Goal: Information Seeking & Learning: Learn about a topic

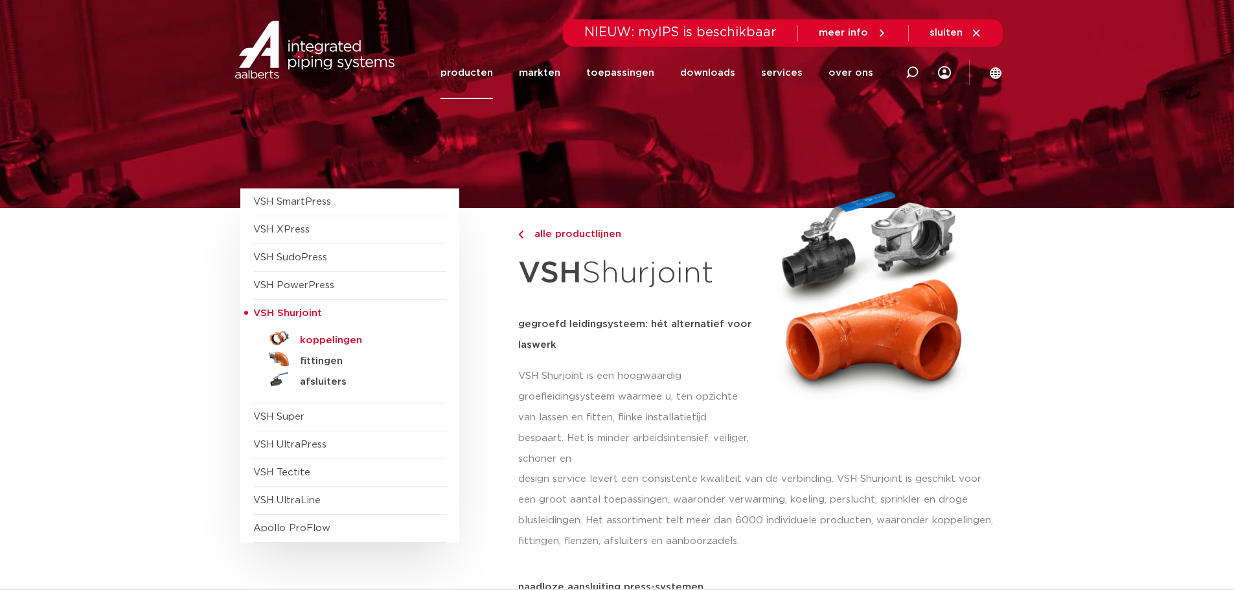
click at [328, 343] on h5 "koppelingen" at bounding box center [364, 341] width 128 height 12
click at [282, 225] on span "VSH XPress" at bounding box center [281, 230] width 56 height 10
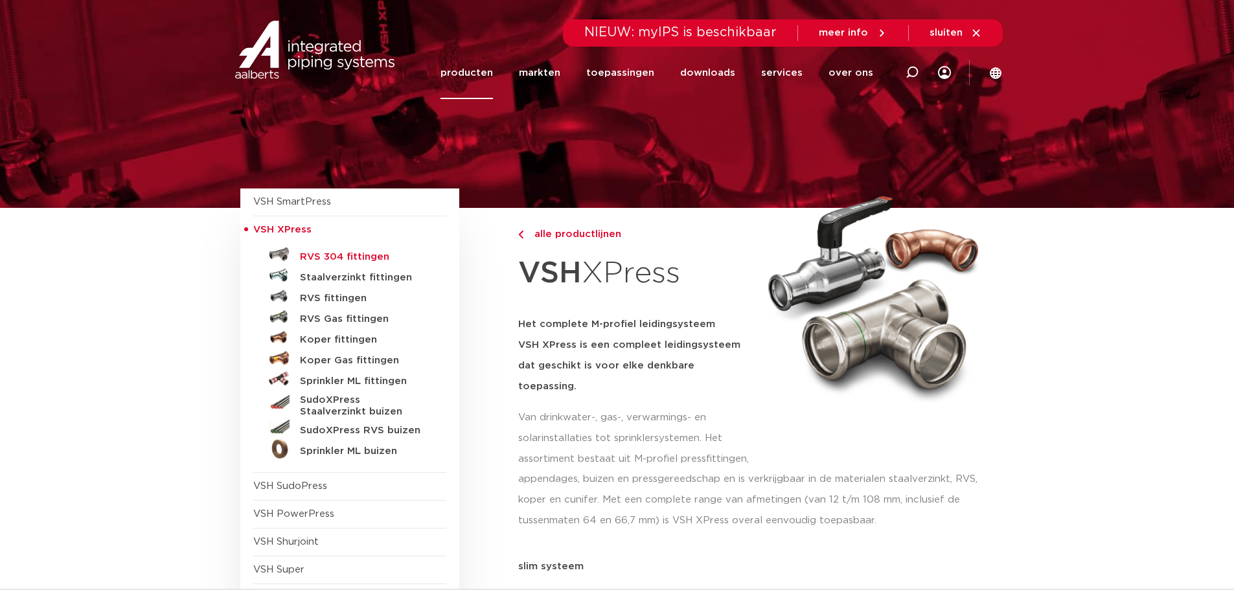
click at [363, 255] on h5 "RVS 304 fittingen" at bounding box center [364, 257] width 128 height 12
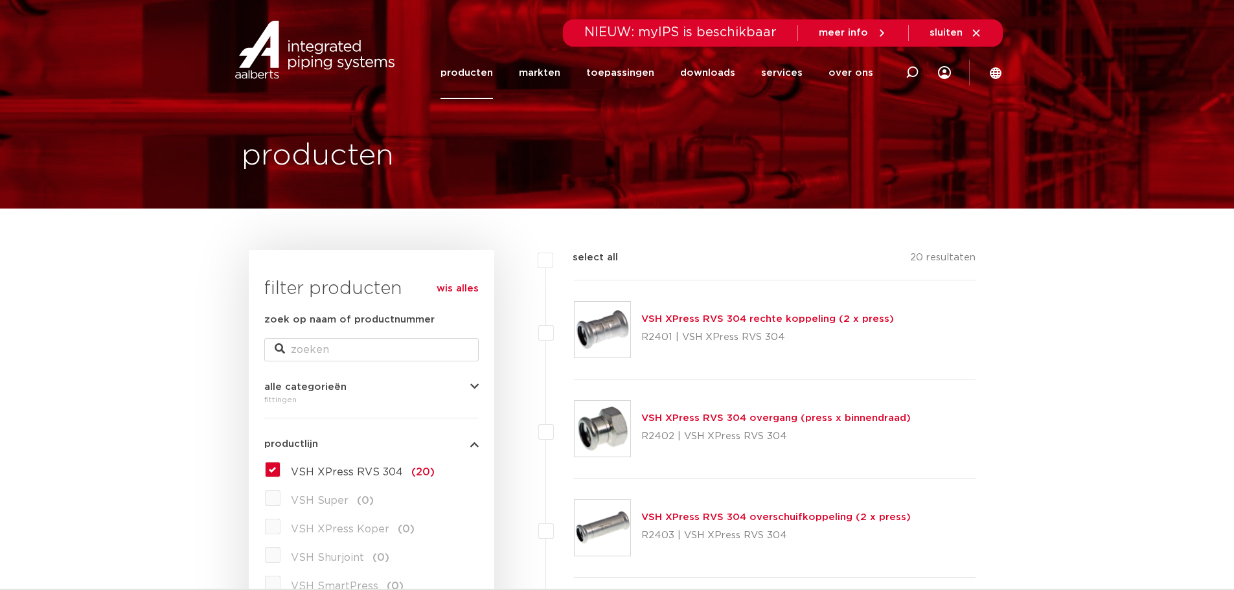
click at [281, 470] on label "VSH XPress RVS 304 (20)" at bounding box center [358, 469] width 154 height 21
click at [0, 0] on input "VSH XPress RVS 304 (20)" at bounding box center [0, 0] width 0 height 0
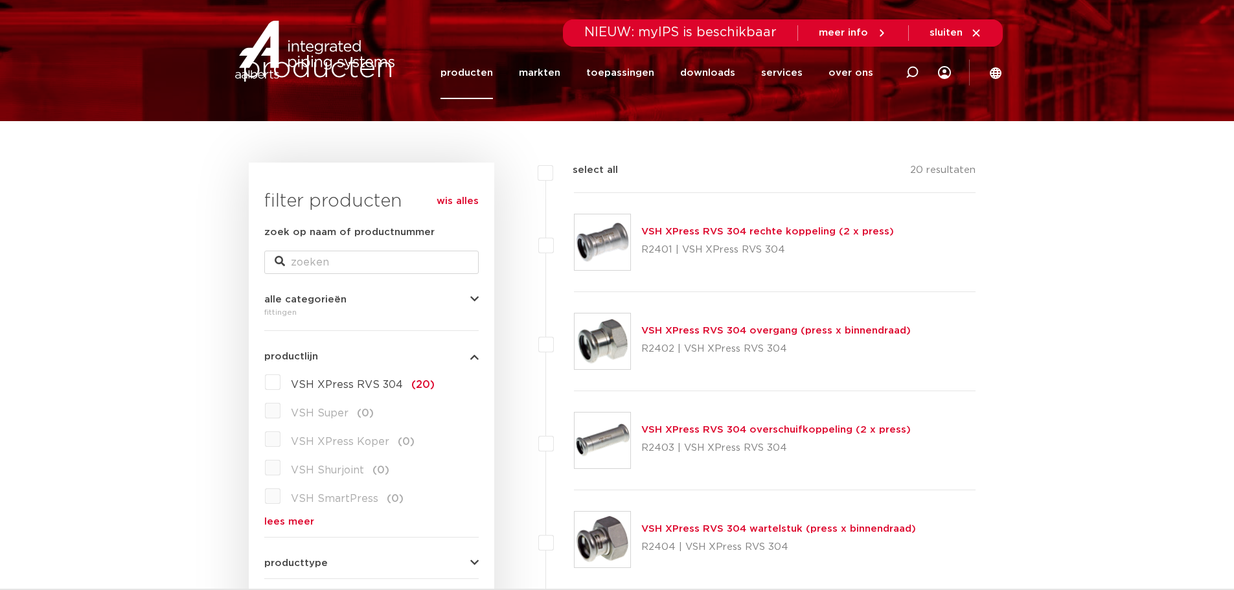
scroll to position [453, 0]
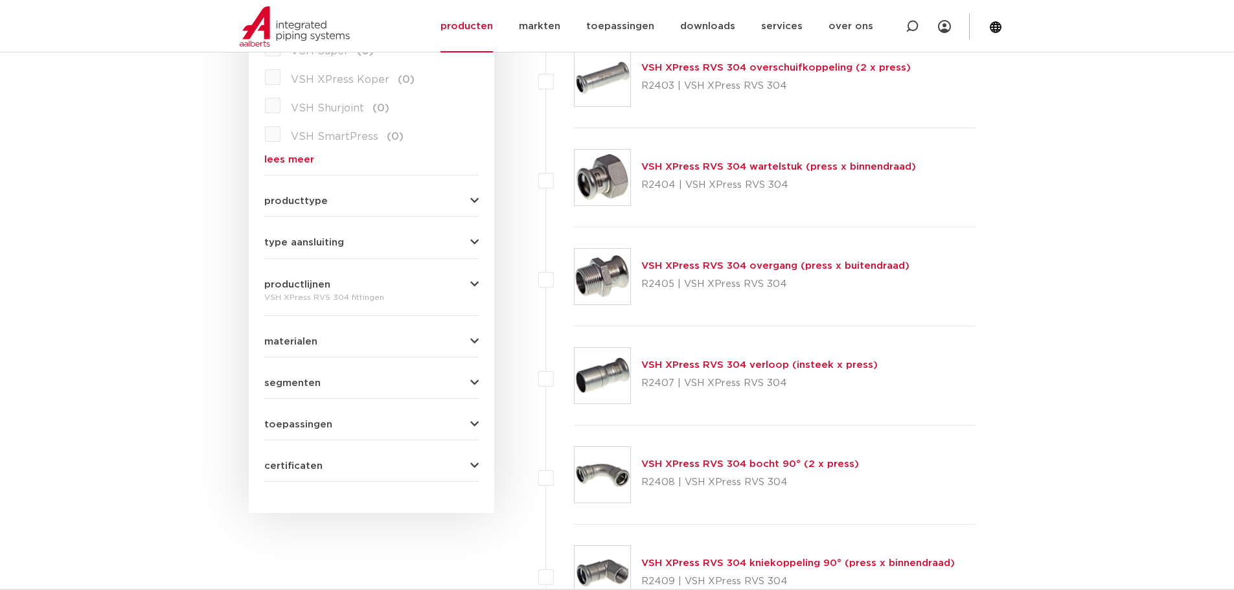
scroll to position [454, 0]
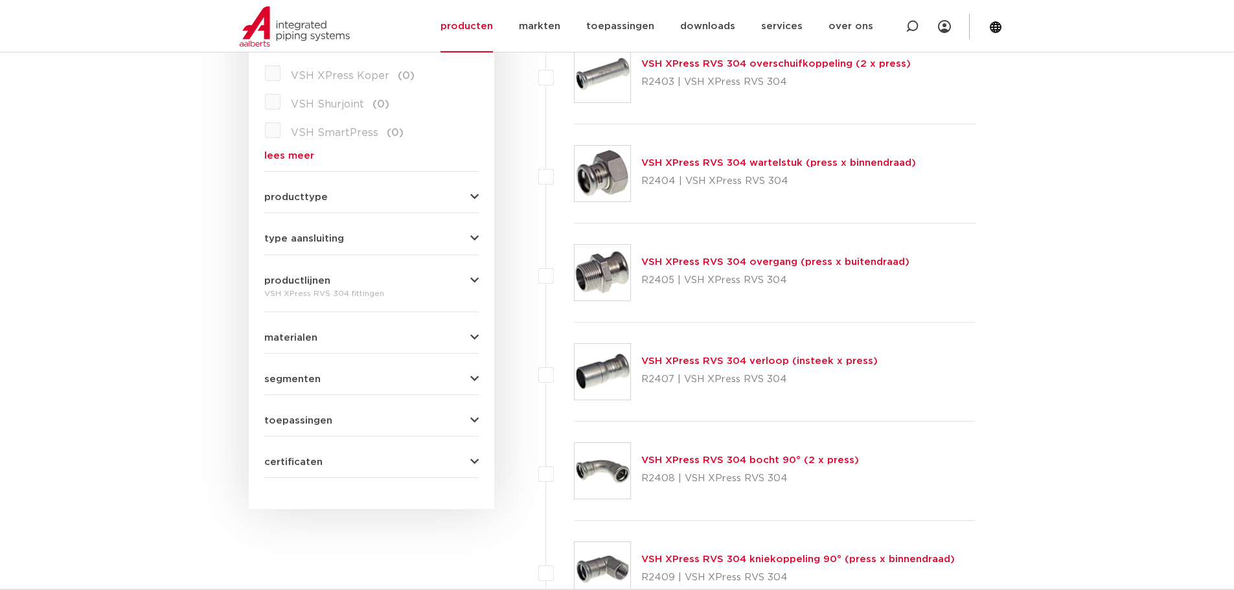
scroll to position [130, 0]
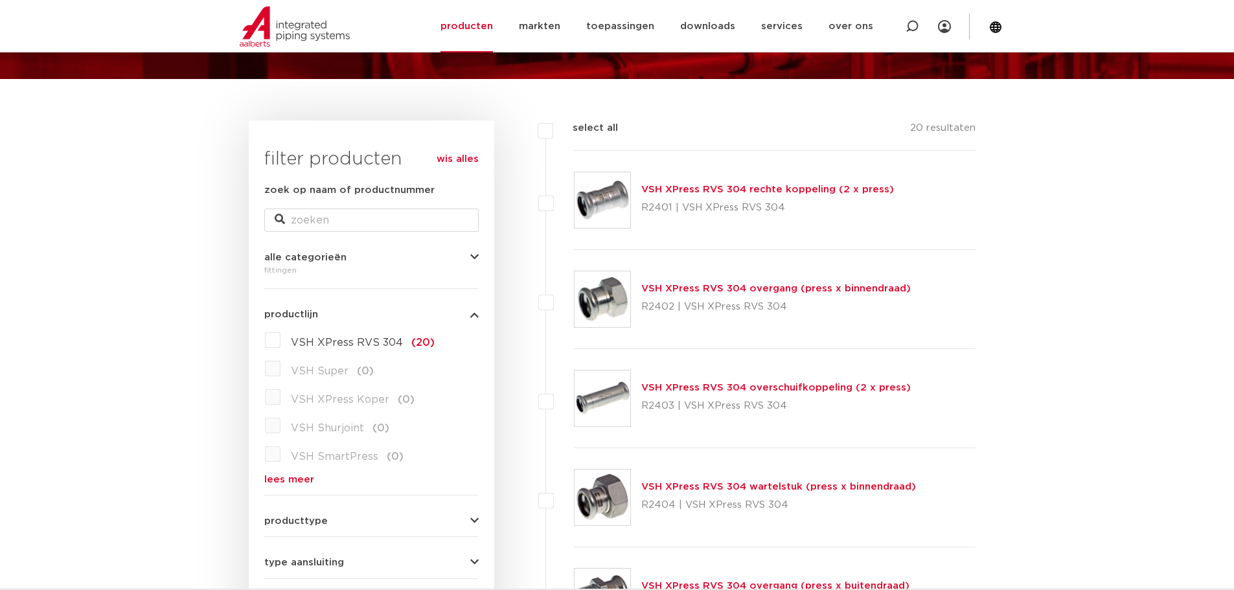
click at [433, 315] on button "productlijn" at bounding box center [371, 315] width 214 height 10
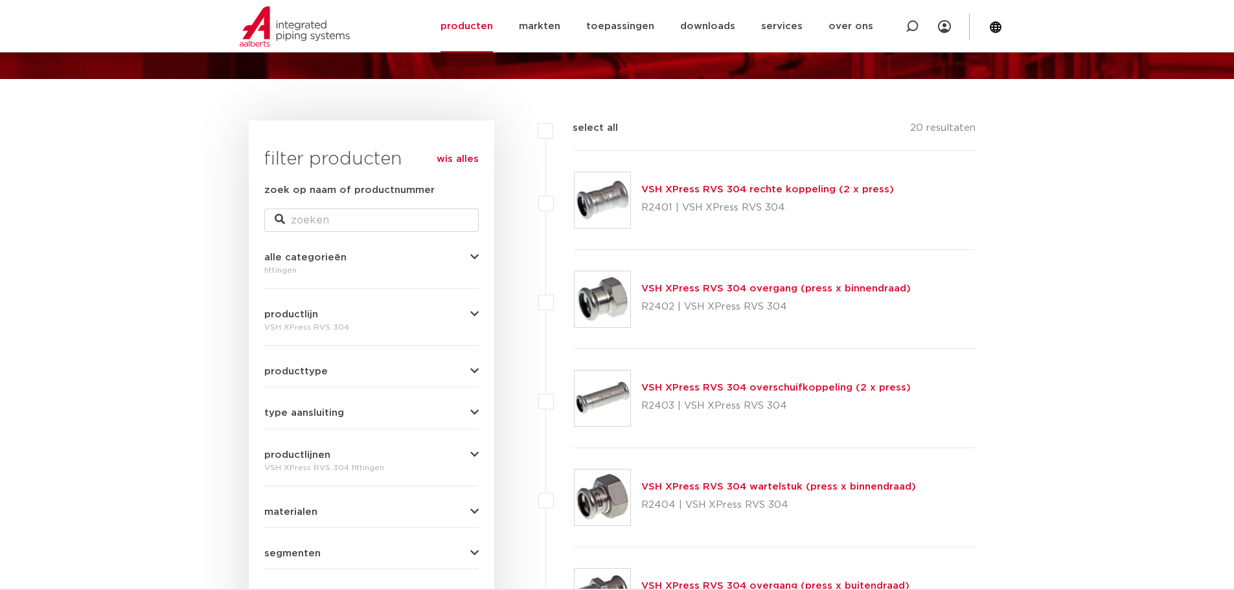
click at [433, 315] on button "productlijn" at bounding box center [371, 315] width 214 height 10
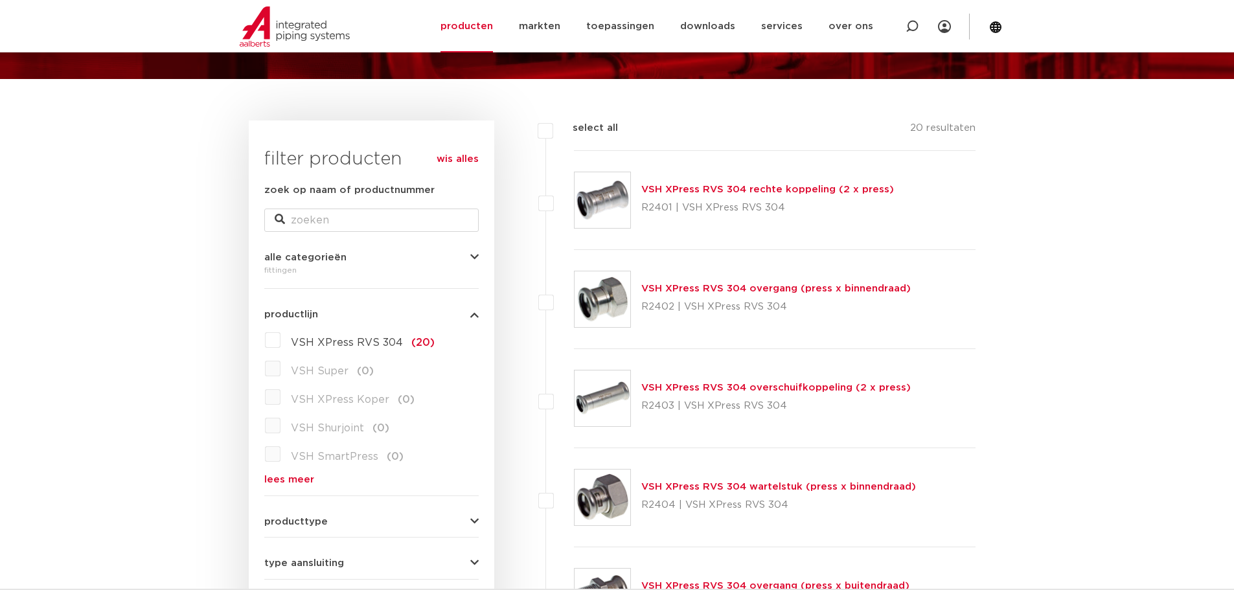
click at [368, 249] on div "alle categorieën fittingen fittingen afsluiters buizen gereedschappen kranen be…" at bounding box center [371, 260] width 214 height 36
click at [336, 255] on span "alle categorieën" at bounding box center [305, 258] width 82 height 10
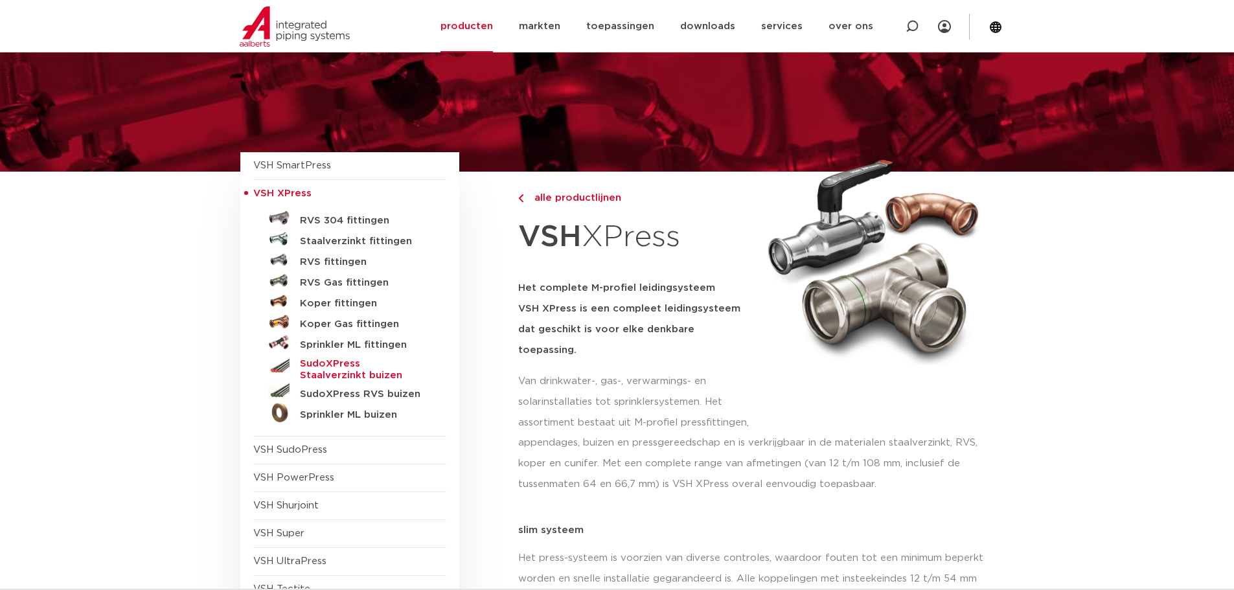
scroll to position [65, 0]
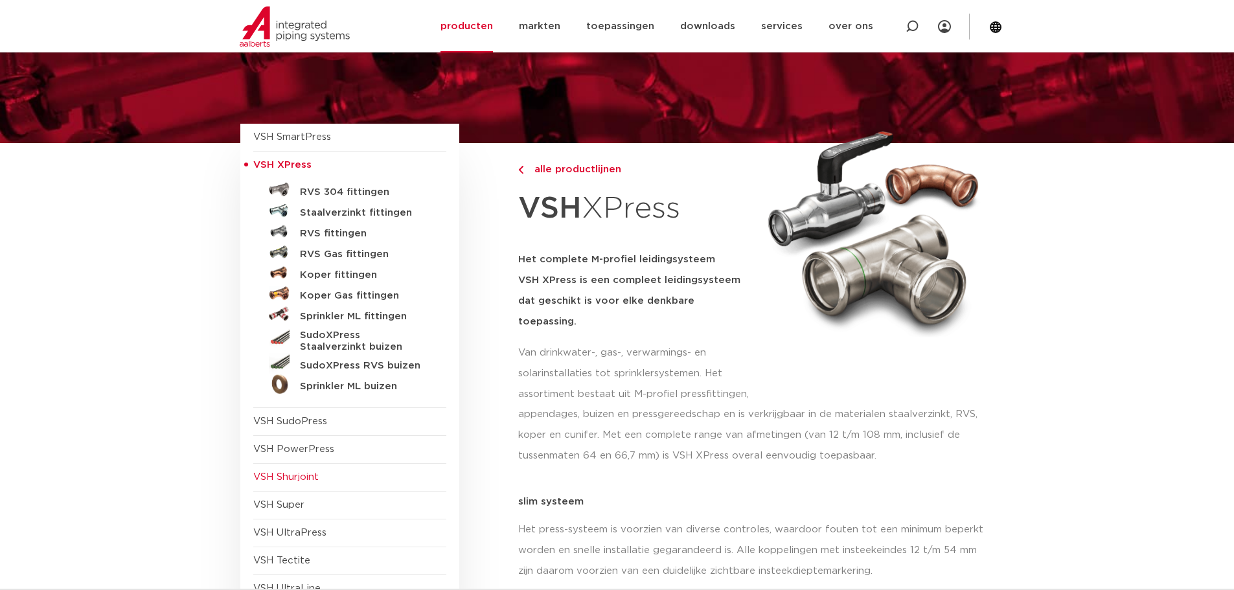
click at [313, 482] on span "VSH Shurjoint" at bounding box center [285, 477] width 65 height 10
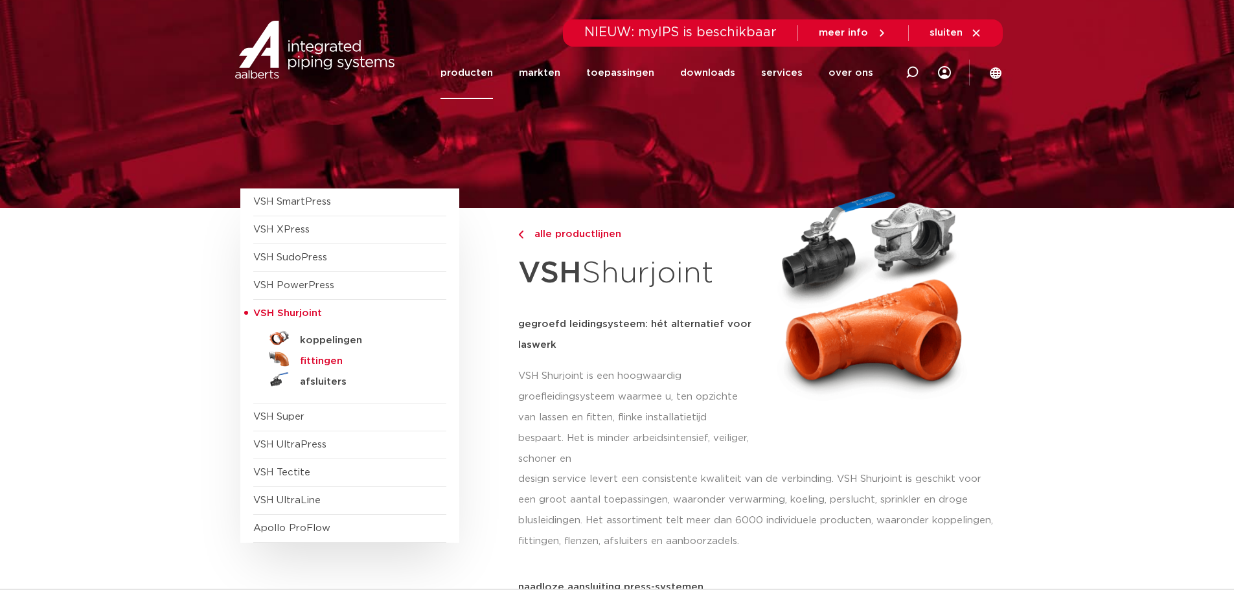
click at [317, 356] on h5 "fittingen" at bounding box center [364, 362] width 128 height 12
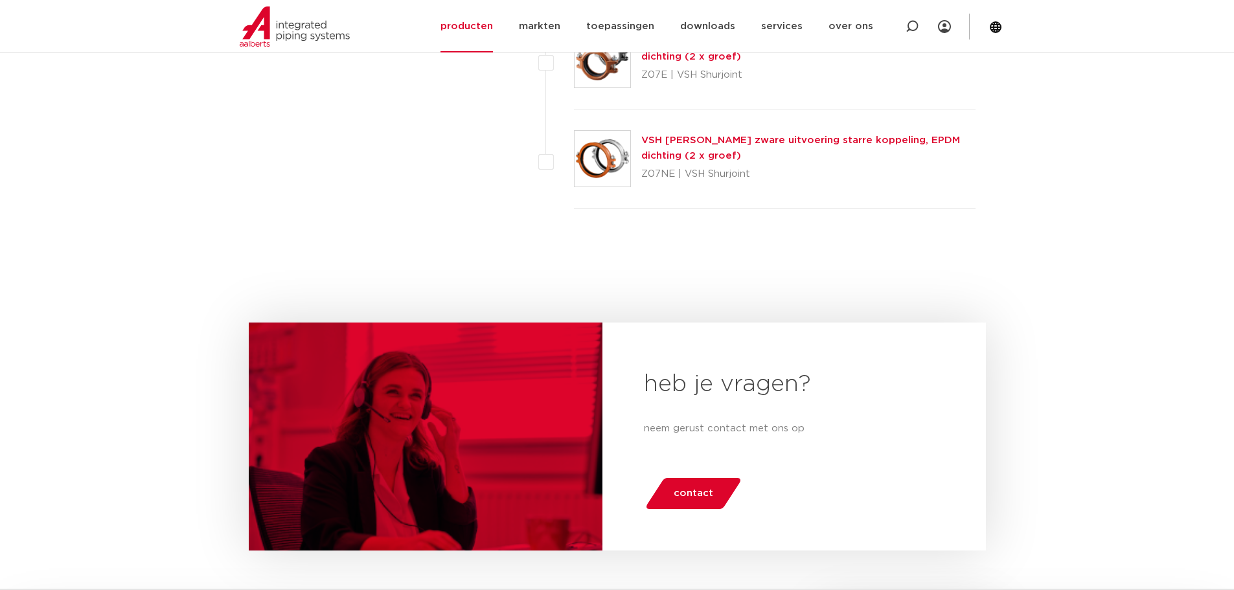
scroll to position [6025, 0]
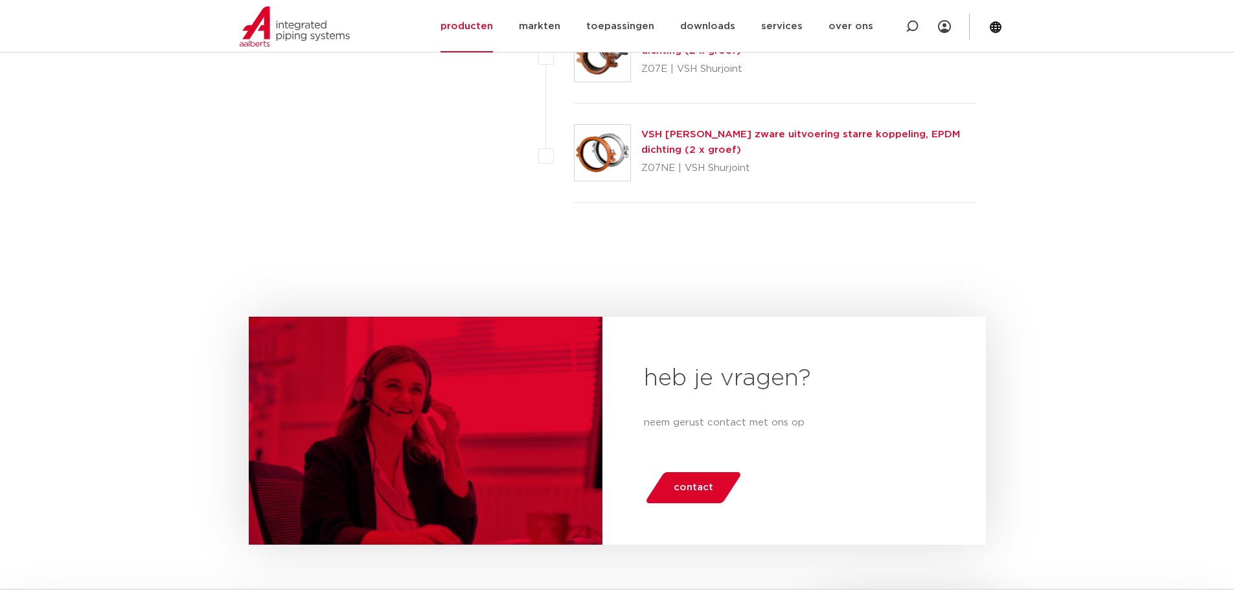
click at [630, 89] on div "VSH [PERSON_NAME] zware uitvoering starre koppeling, EPDM dichting (2 x groef) …" at bounding box center [775, 54] width 402 height 99
